Goal: Information Seeking & Learning: Learn about a topic

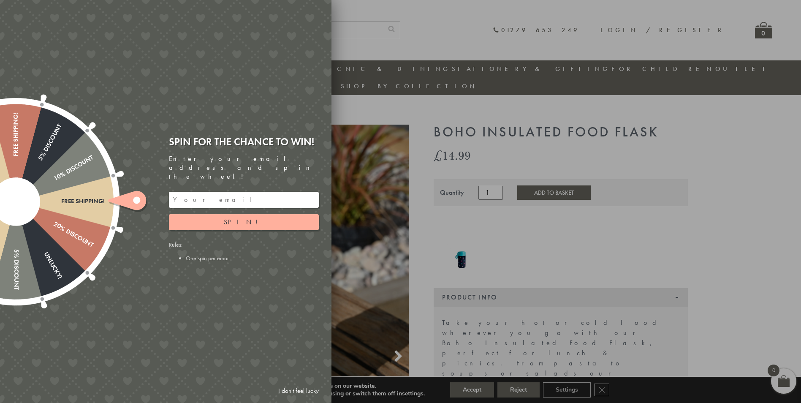
click at [198, 192] on input "email" at bounding box center [244, 200] width 150 height 16
click at [206, 218] on button "Spin!" at bounding box center [244, 222] width 150 height 16
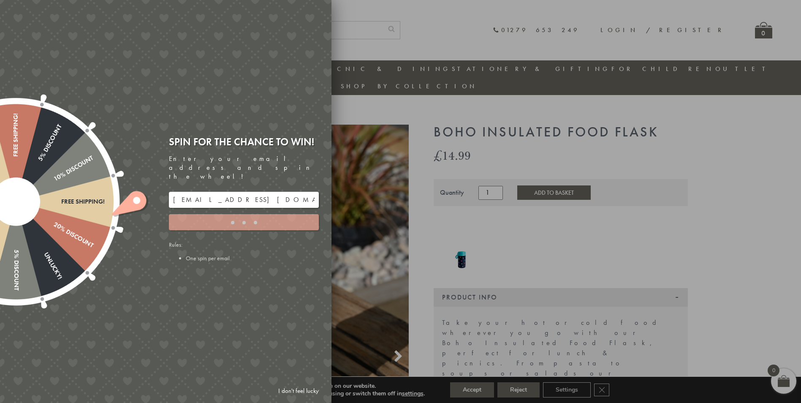
type input "GUGJPQNX"
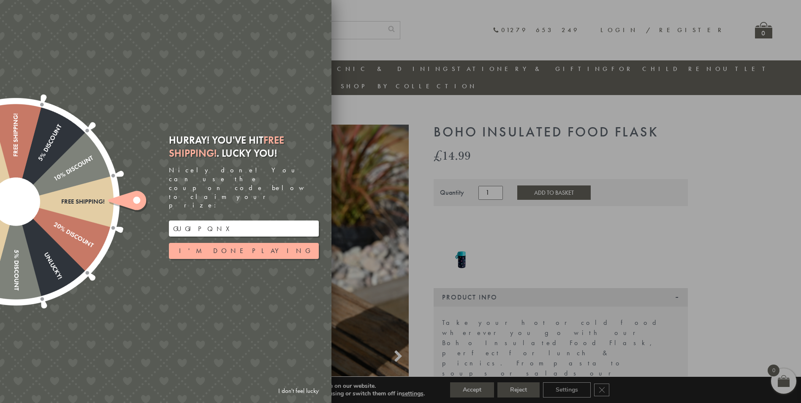
drag, startPoint x: 216, startPoint y: 218, endPoint x: 113, endPoint y: 202, distance: 104.2
click at [113, 202] on div "Free shipping! 20% Discount Unlucky! 5% Discount 10% Discount Unlucky! 15% Disc…" at bounding box center [118, 201] width 426 height 403
click at [215, 243] on button "I'm done playing" at bounding box center [244, 251] width 150 height 16
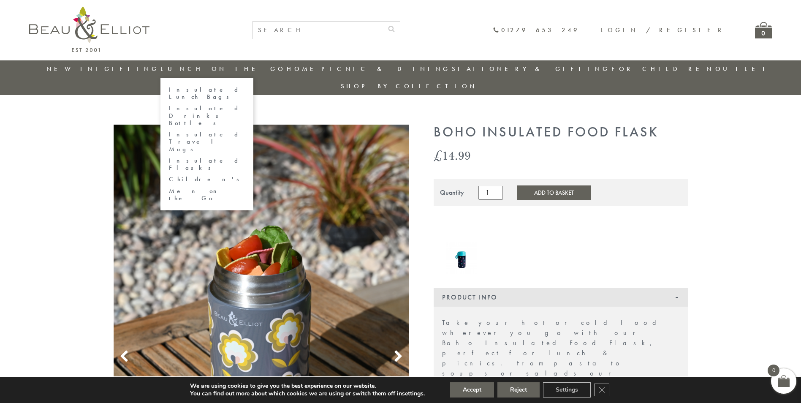
click at [212, 157] on link "Insulated Flasks" at bounding box center [207, 164] width 76 height 15
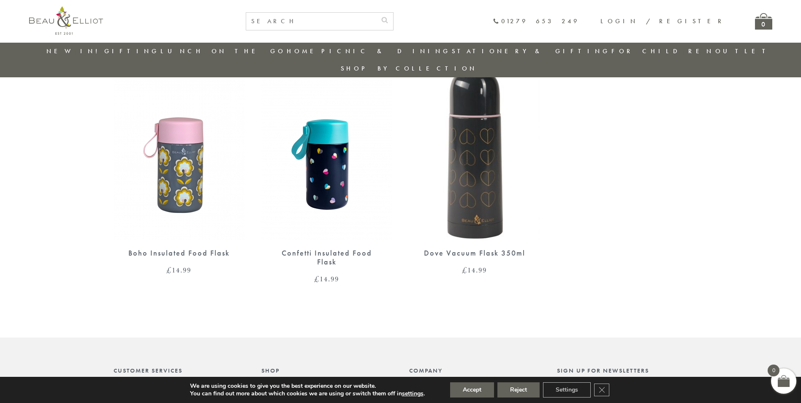
scroll to position [320, 0]
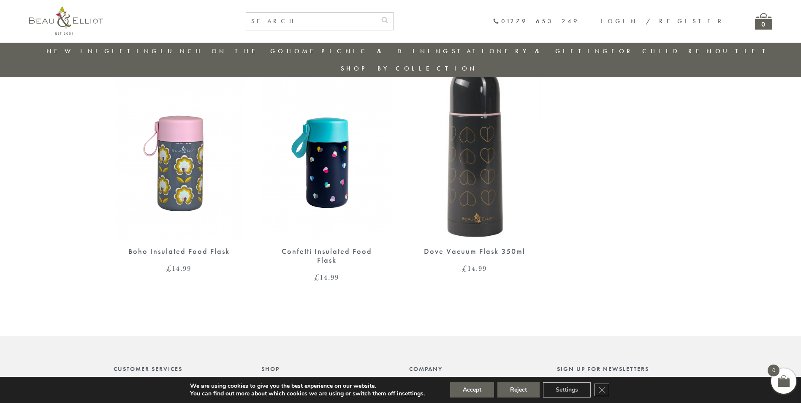
click at [194, 247] on div "Boho Insulated Food Flask £ 14.99" at bounding box center [179, 259] width 131 height 25
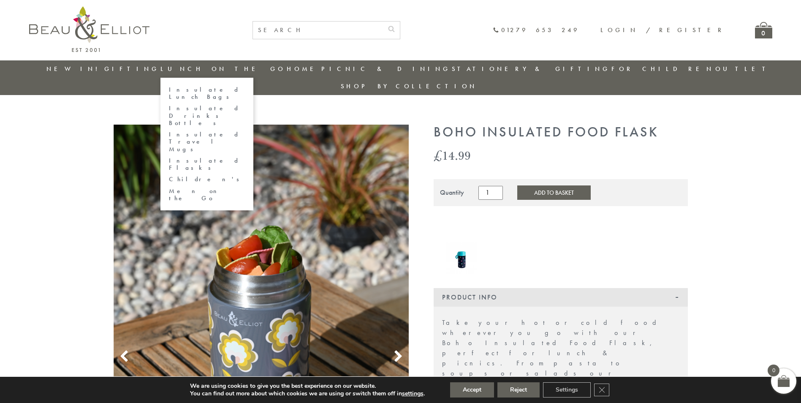
click at [213, 176] on link "Children's" at bounding box center [207, 179] width 76 height 7
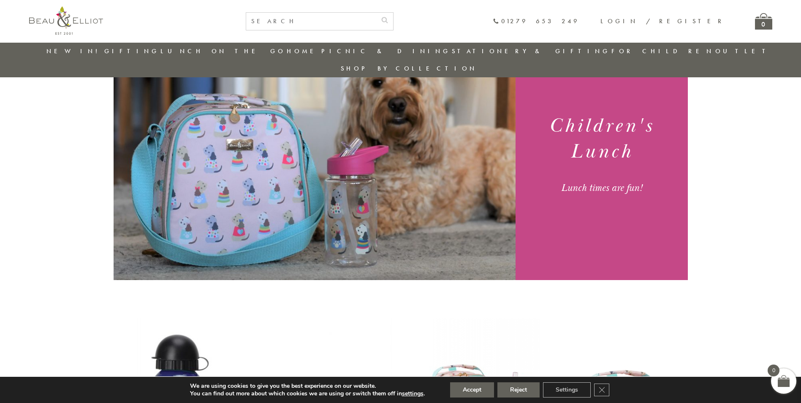
scroll to position [71, 0]
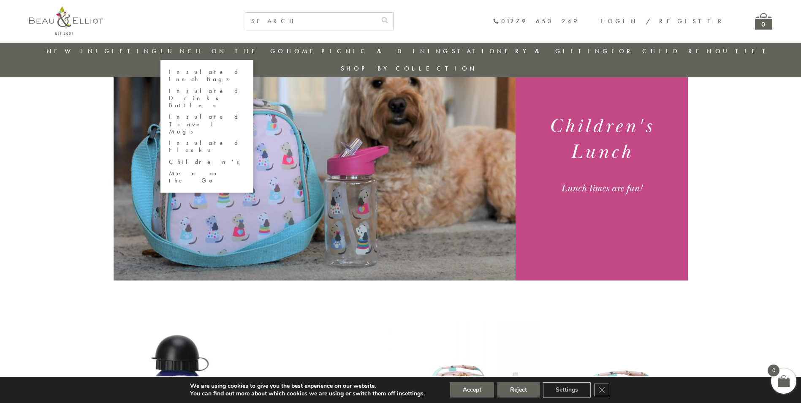
click at [207, 71] on link "Insulated Lunch Bags" at bounding box center [207, 75] width 76 height 15
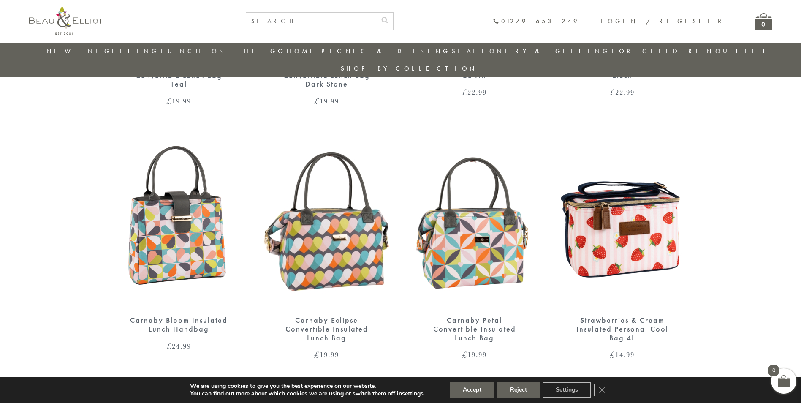
scroll to position [911, 0]
